Goal: Transaction & Acquisition: Purchase product/service

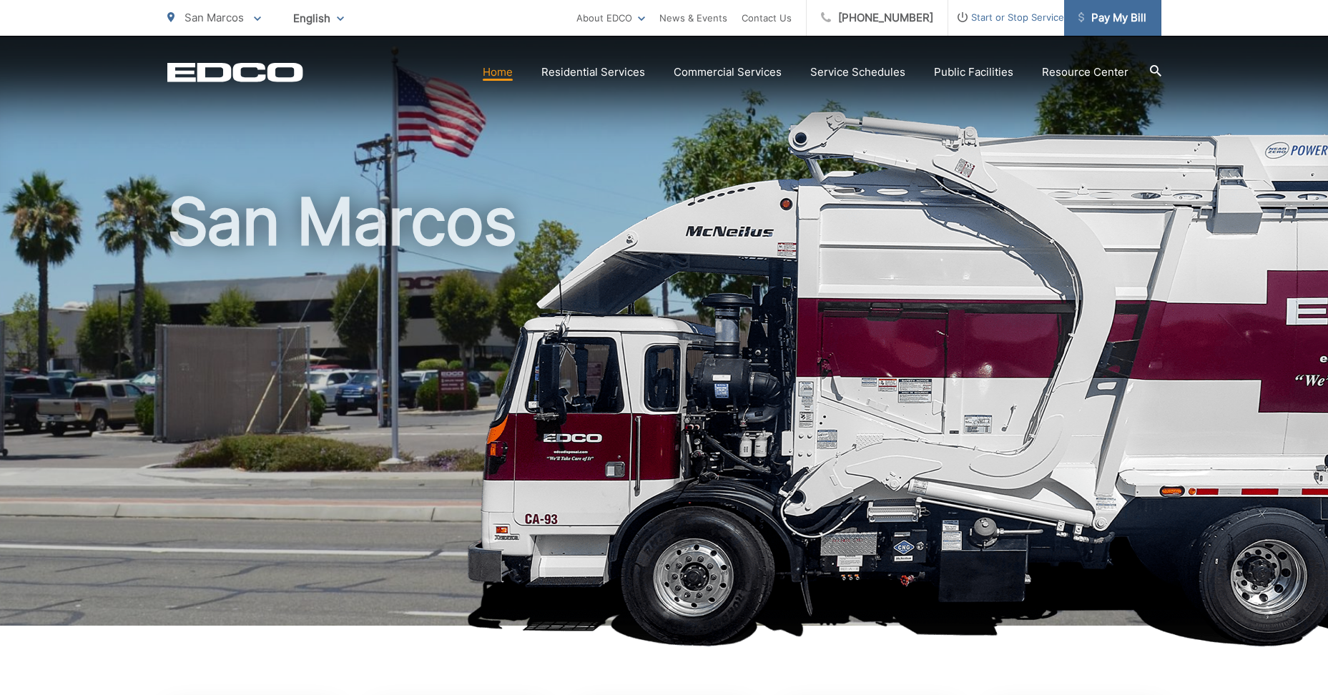
click at [1113, 19] on span "Pay My Bill" at bounding box center [1112, 17] width 68 height 17
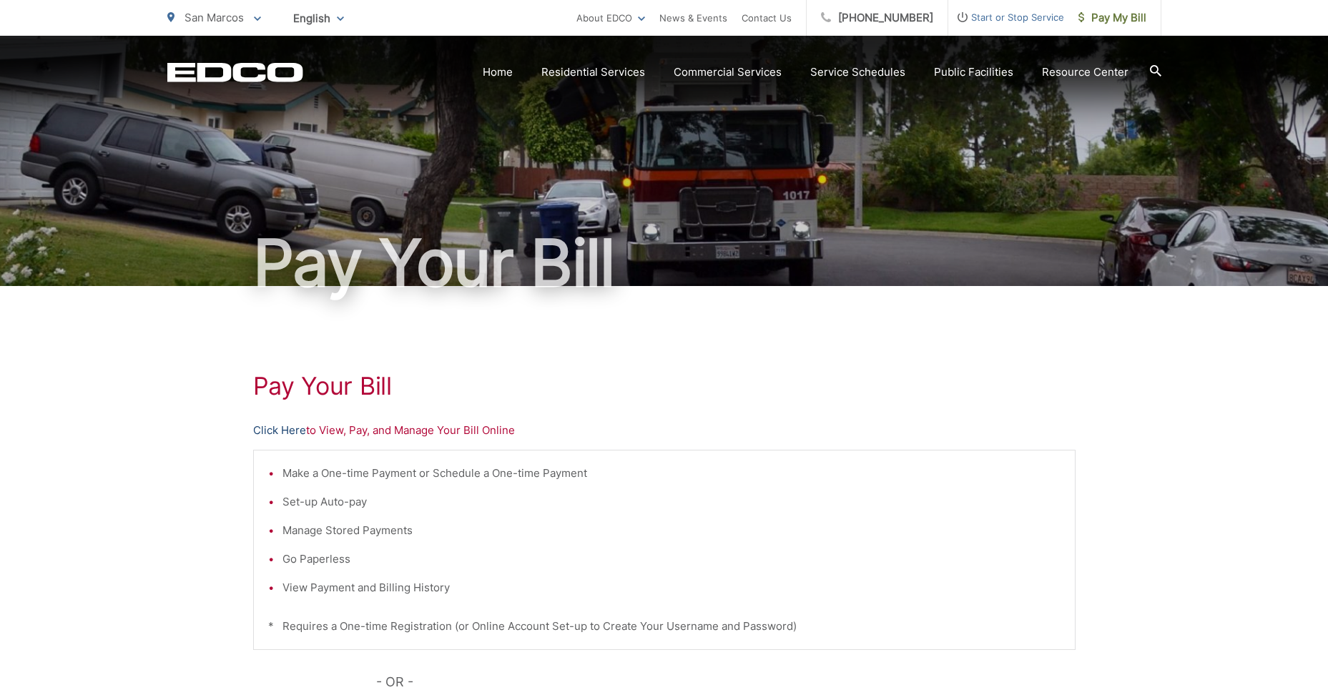
click at [275, 429] on link "Click Here" at bounding box center [279, 430] width 53 height 17
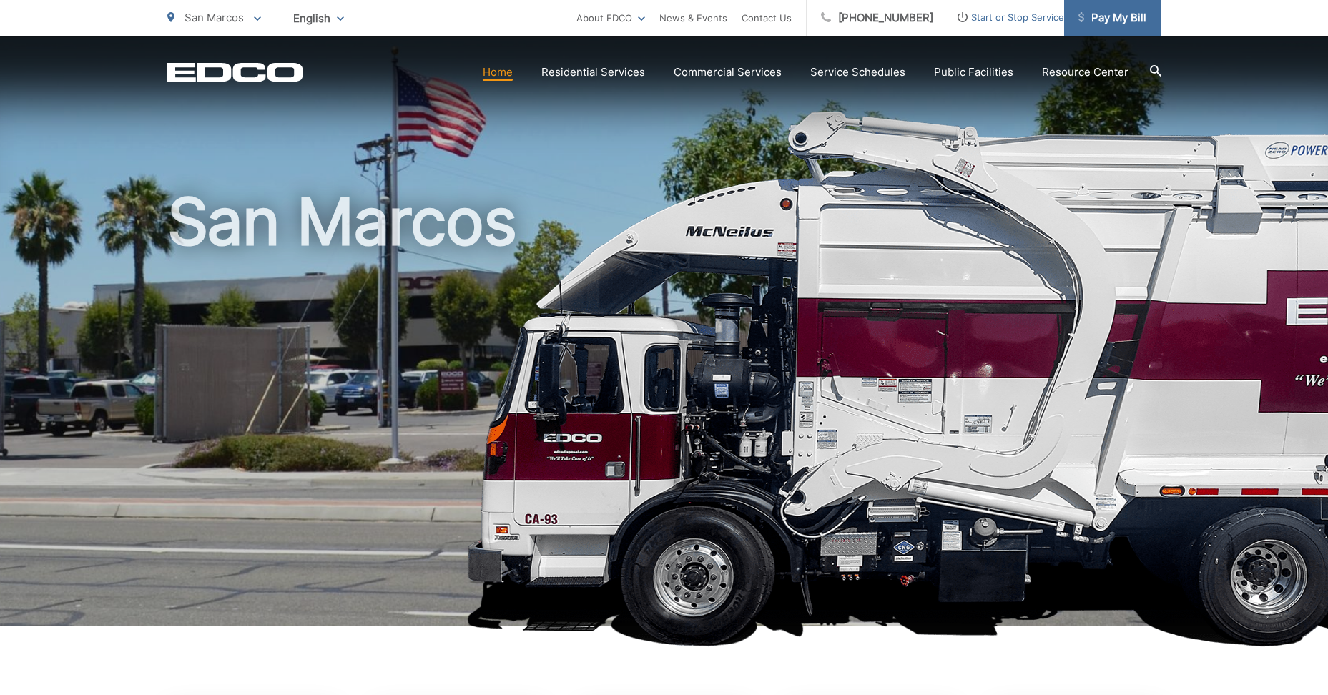
click at [1104, 26] on span "Pay My Bill" at bounding box center [1112, 17] width 68 height 17
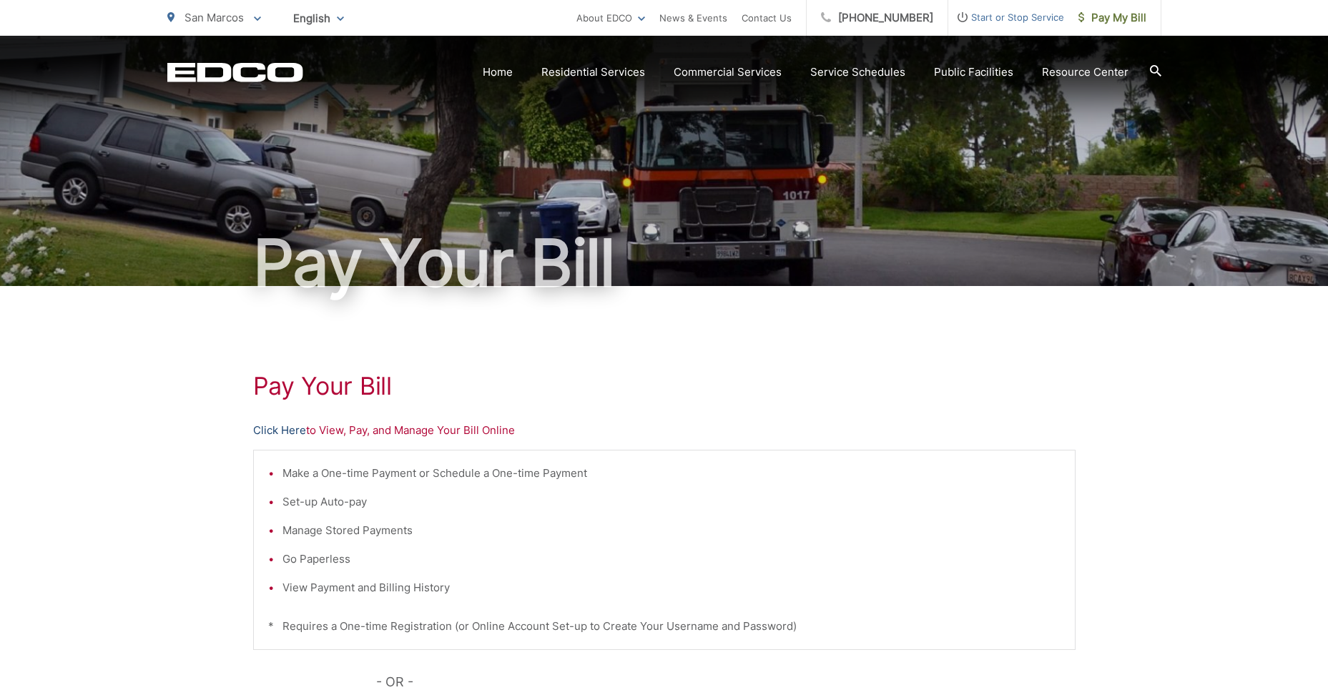
click at [276, 428] on link "Click Here" at bounding box center [279, 430] width 53 height 17
